Goal: Find specific fact: Find specific fact

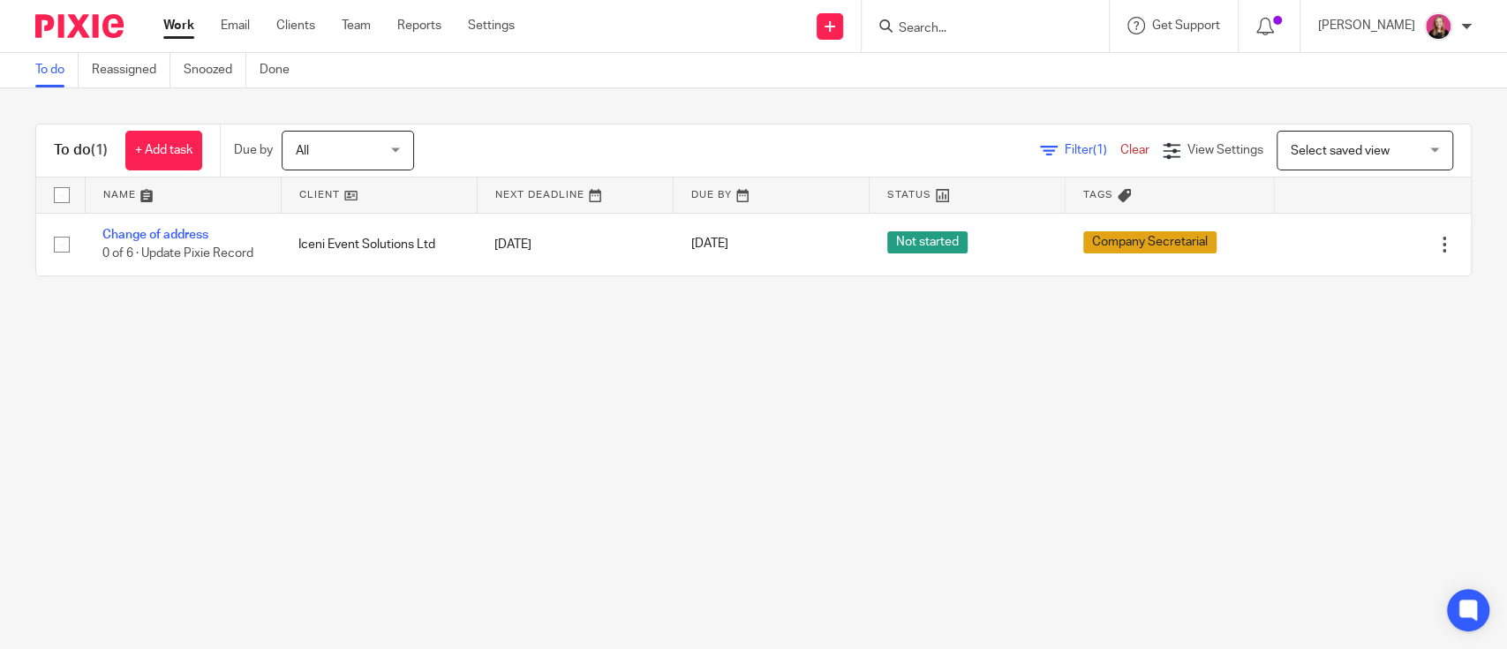
click at [972, 32] on input "Search" at bounding box center [976, 29] width 159 height 16
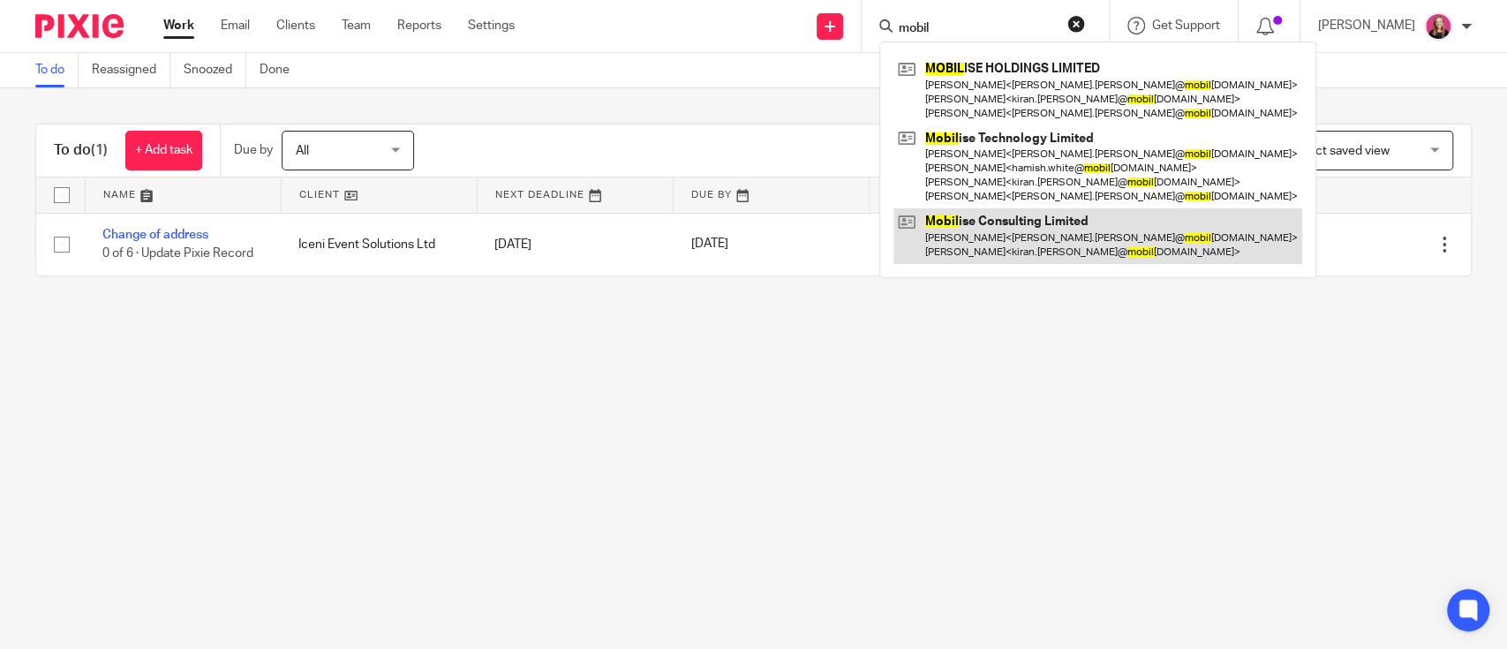
type input "mobil"
click at [1005, 214] on link at bounding box center [1097, 235] width 409 height 55
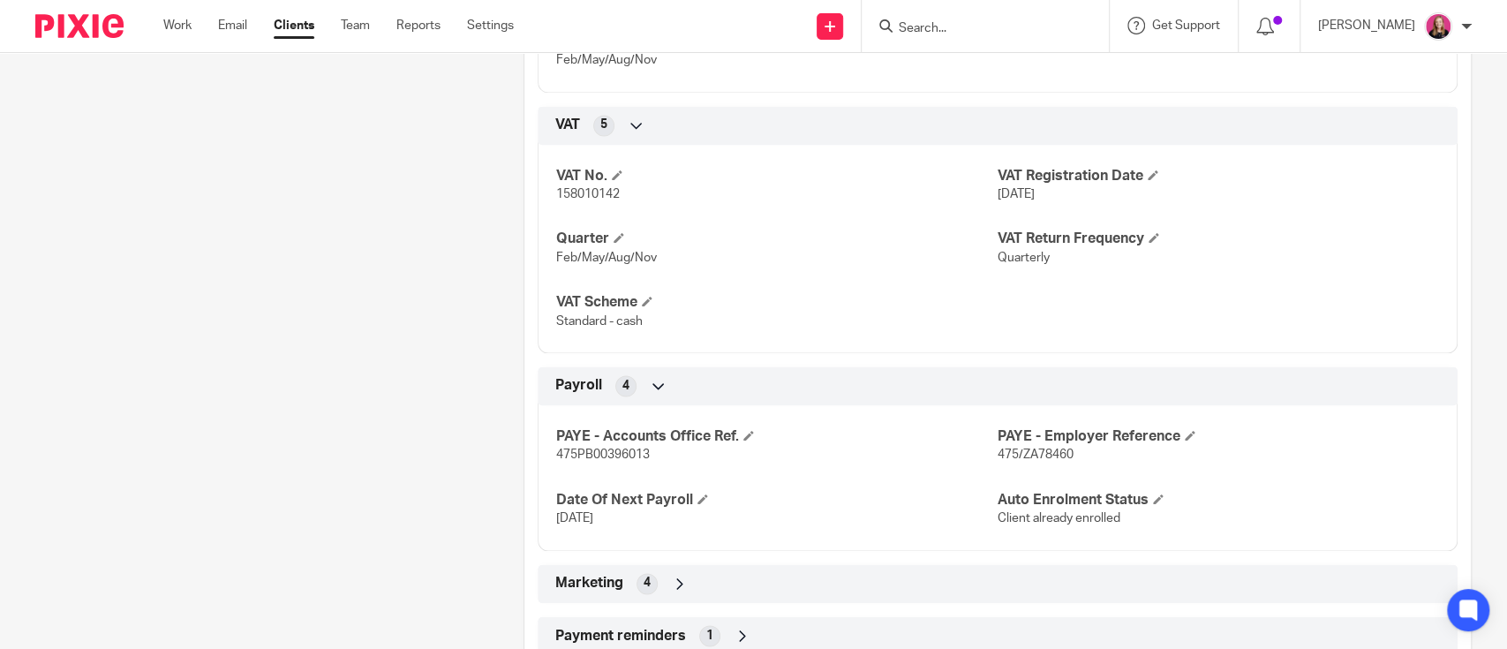
scroll to position [1637, 0]
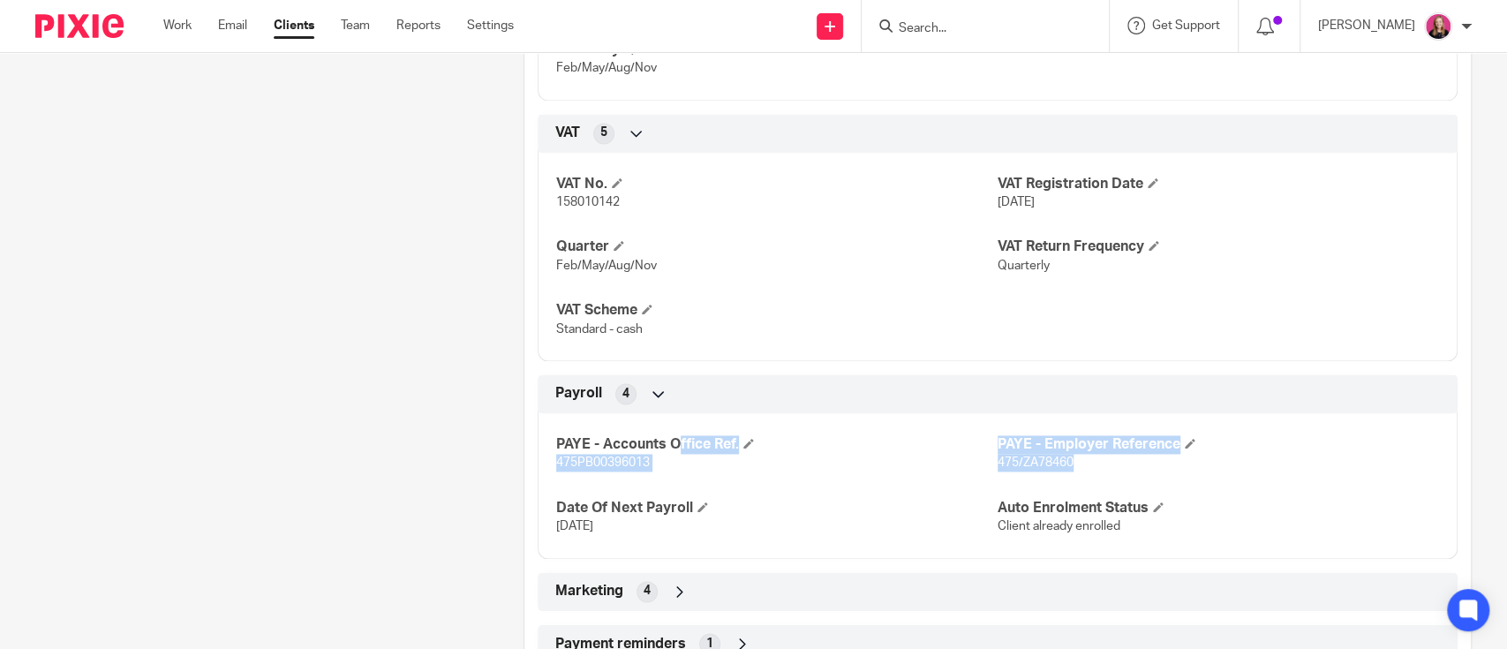
drag, startPoint x: 1103, startPoint y: 482, endPoint x: 550, endPoint y: 441, distance: 554.9
click at [550, 441] on div "PAYE - Accounts Office Ref. 475PB00396013 PAYE - Employer Reference 475/ZA78460…" at bounding box center [998, 479] width 920 height 159
copy div "PAYE - Accounts Office Ref. 475PB00396013 PAYE - Employer Reference 475/ZA78460"
